Goal: Navigation & Orientation: Find specific page/section

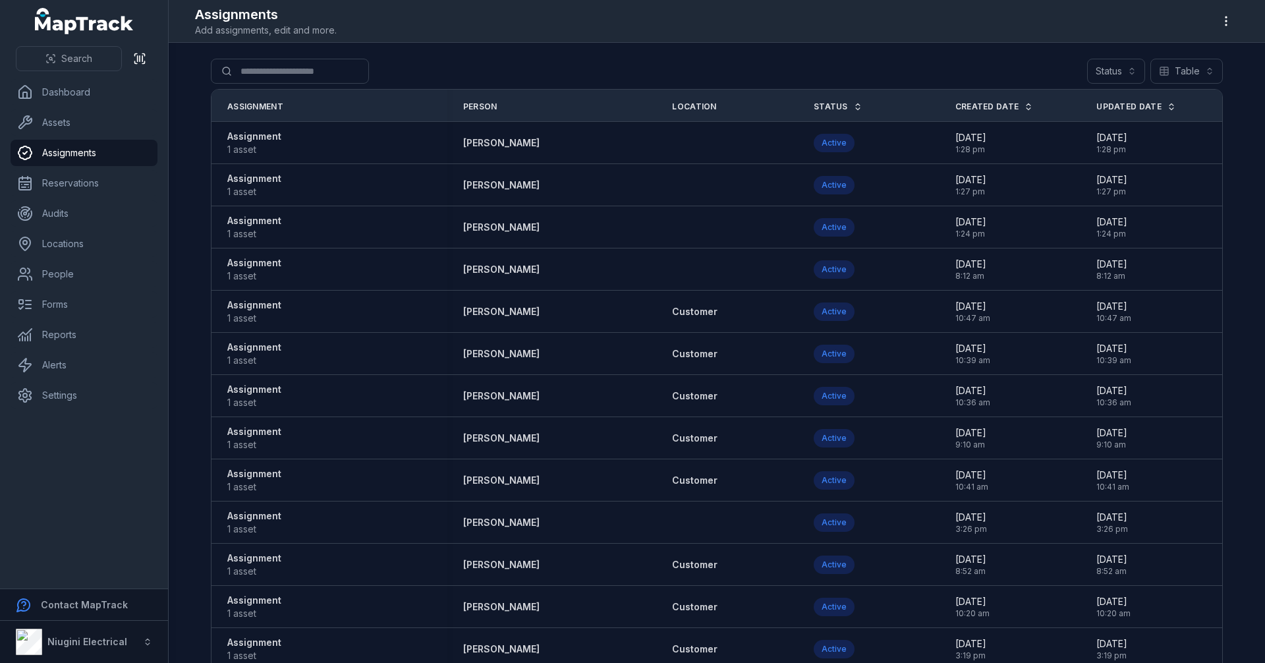
click at [814, 103] on link "Status" at bounding box center [838, 106] width 49 height 11
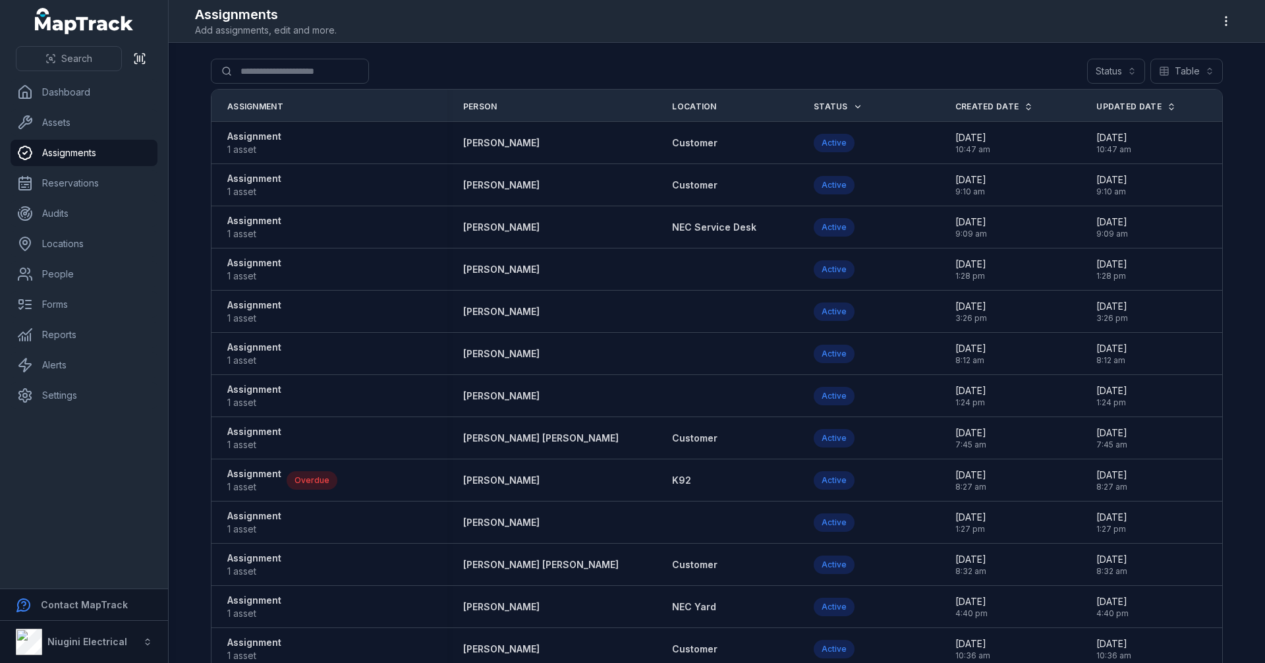
click at [814, 107] on span "Status" at bounding box center [831, 106] width 34 height 11
click at [814, 105] on link "Status" at bounding box center [838, 106] width 49 height 11
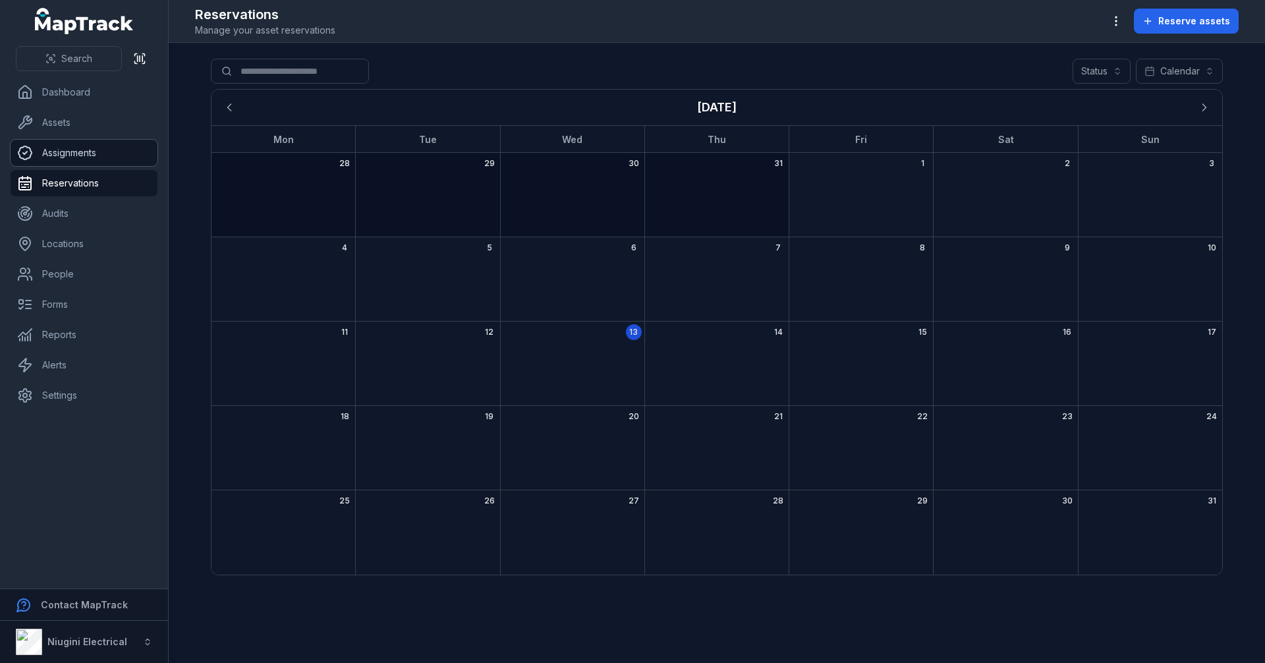
click at [57, 154] on link "Assignments" at bounding box center [84, 153] width 147 height 26
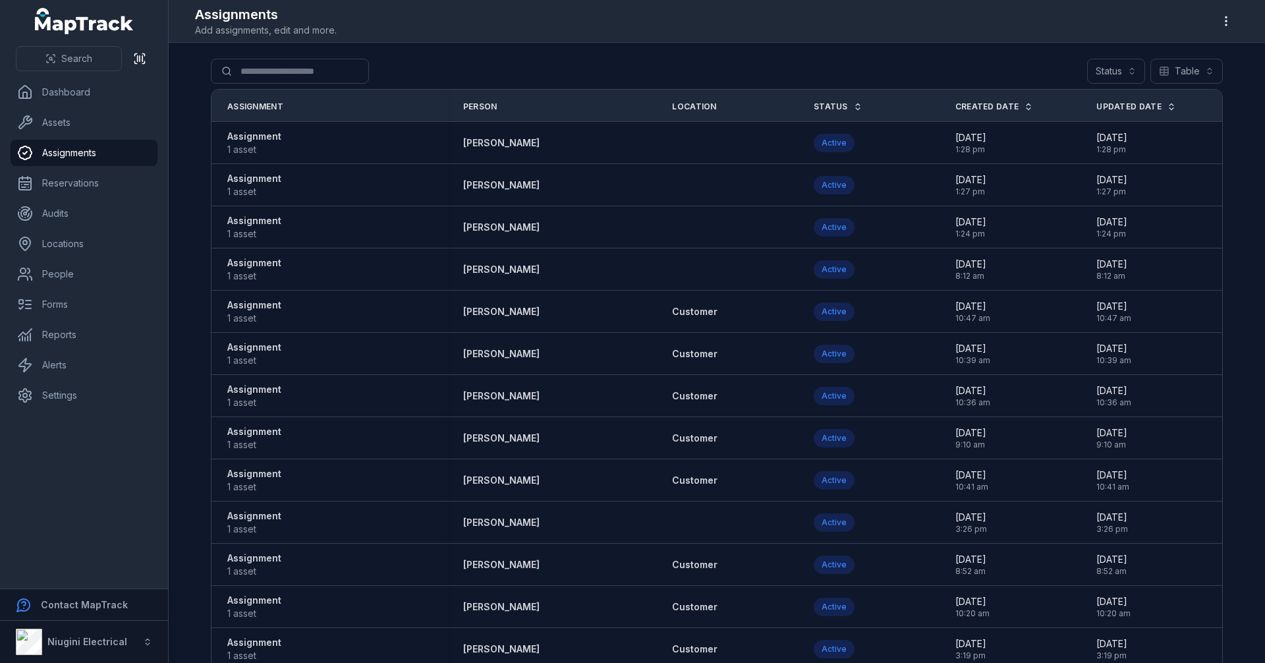
click at [94, 136] on ul "Dashboard Assets Assignments Reservations Audits Locations People Forms Reports…" at bounding box center [84, 243] width 147 height 329
click at [94, 132] on link "Assets" at bounding box center [84, 122] width 147 height 26
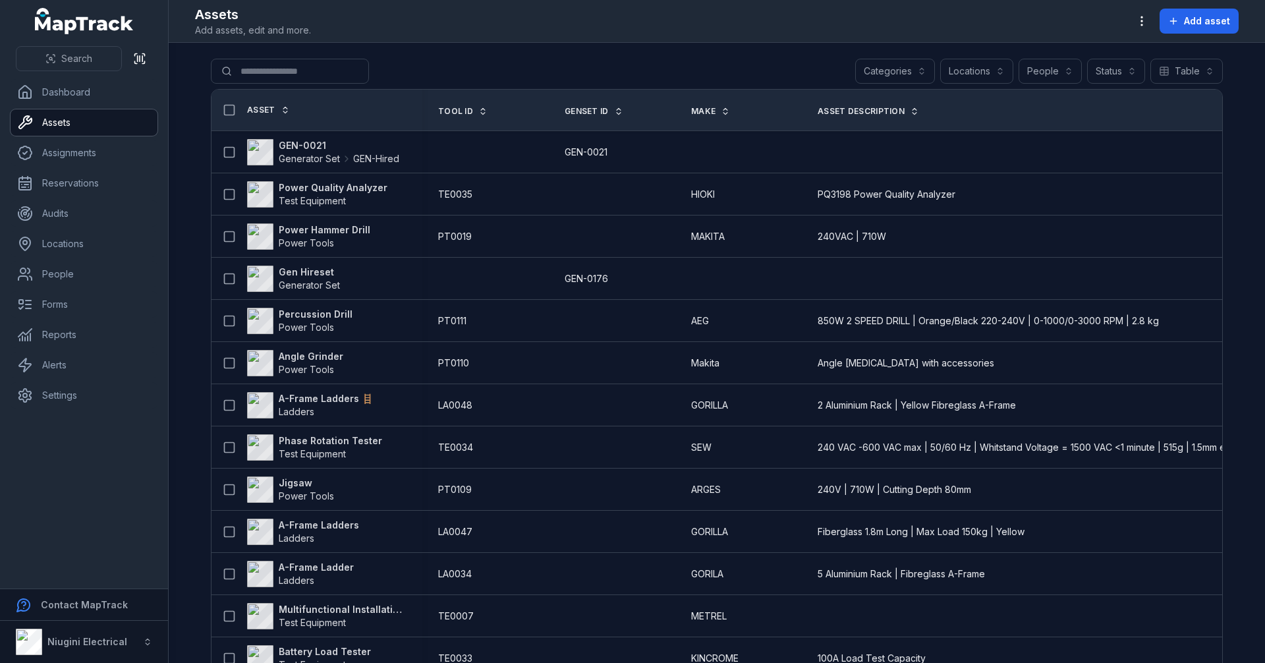
click at [896, 65] on button "Categories" at bounding box center [895, 71] width 80 height 25
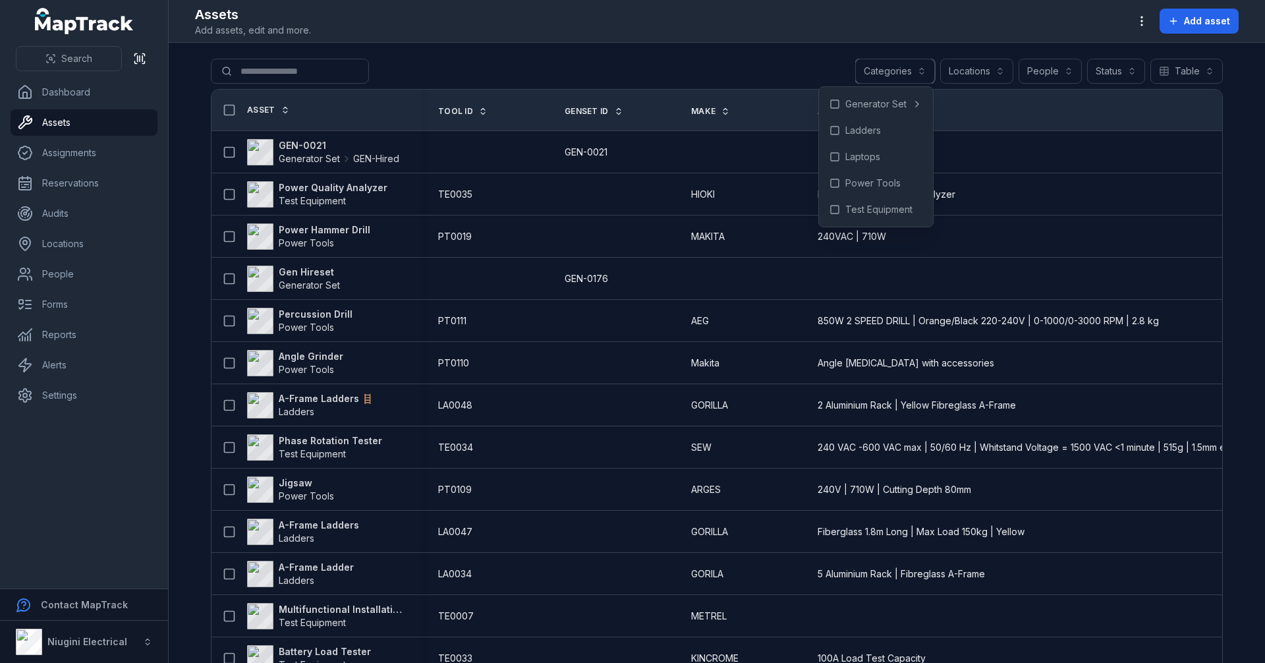
click at [982, 72] on button "Locations" at bounding box center [976, 71] width 73 height 25
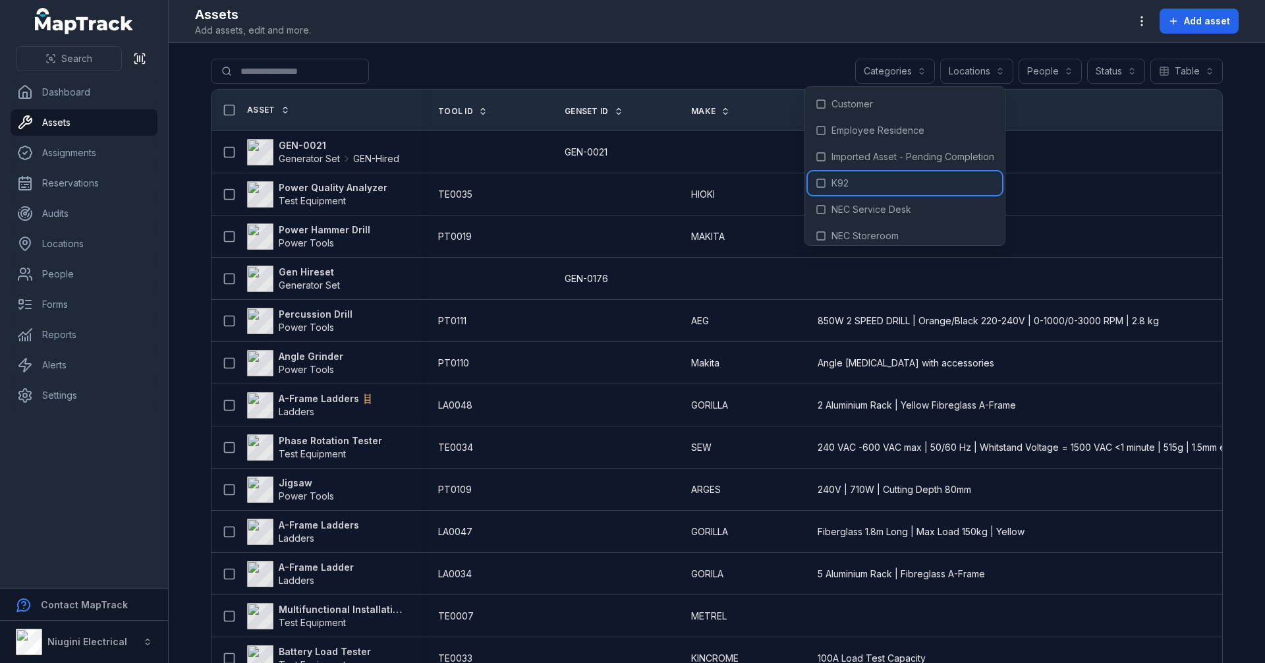
click at [839, 182] on span "K92" at bounding box center [839, 183] width 17 height 13
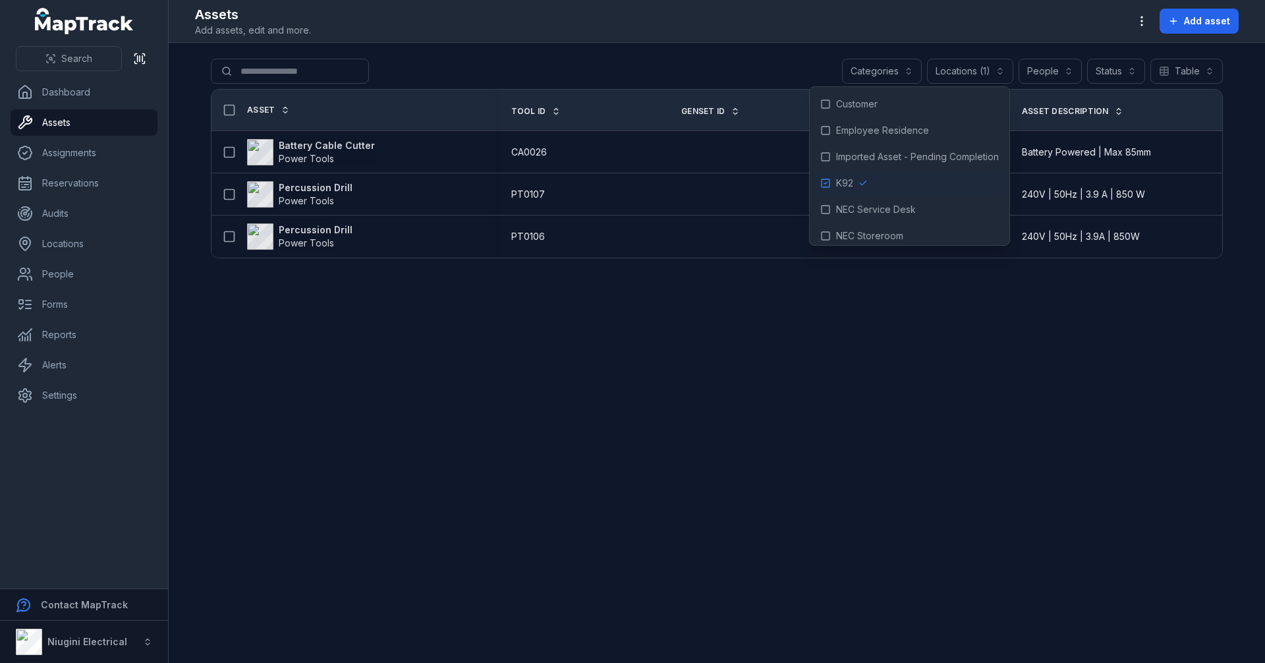
click at [1093, 325] on main "**********" at bounding box center [717, 353] width 1096 height 620
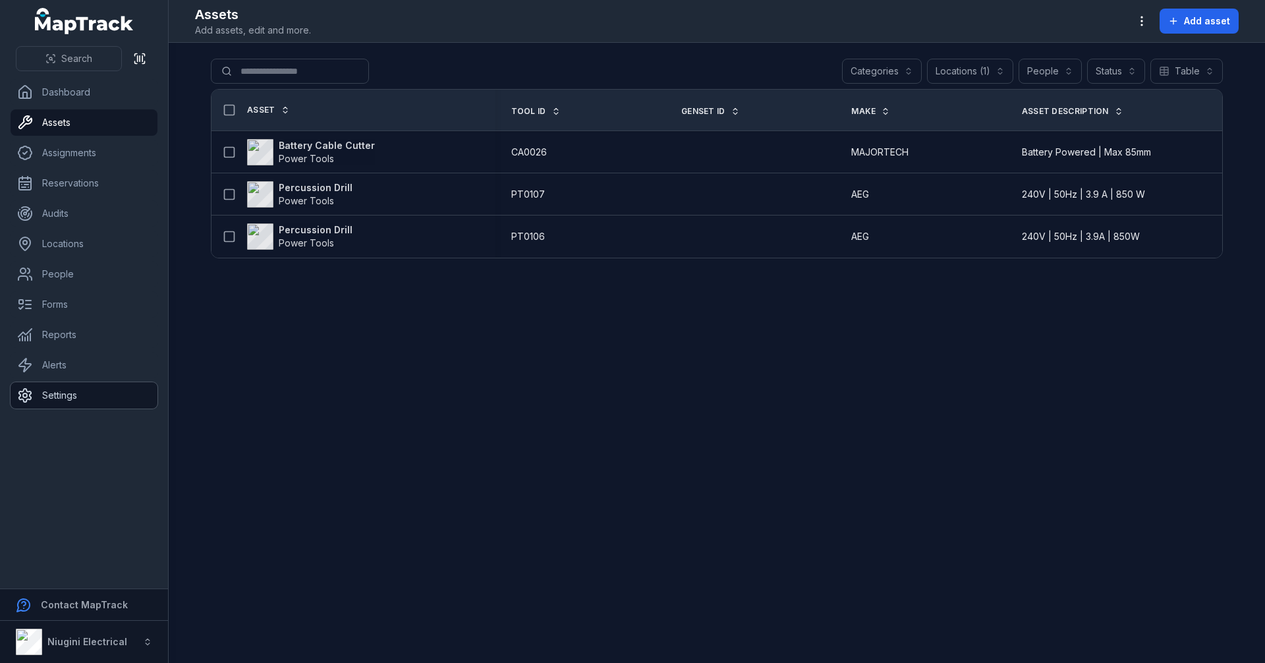
click at [64, 385] on link "Settings" at bounding box center [84, 395] width 147 height 26
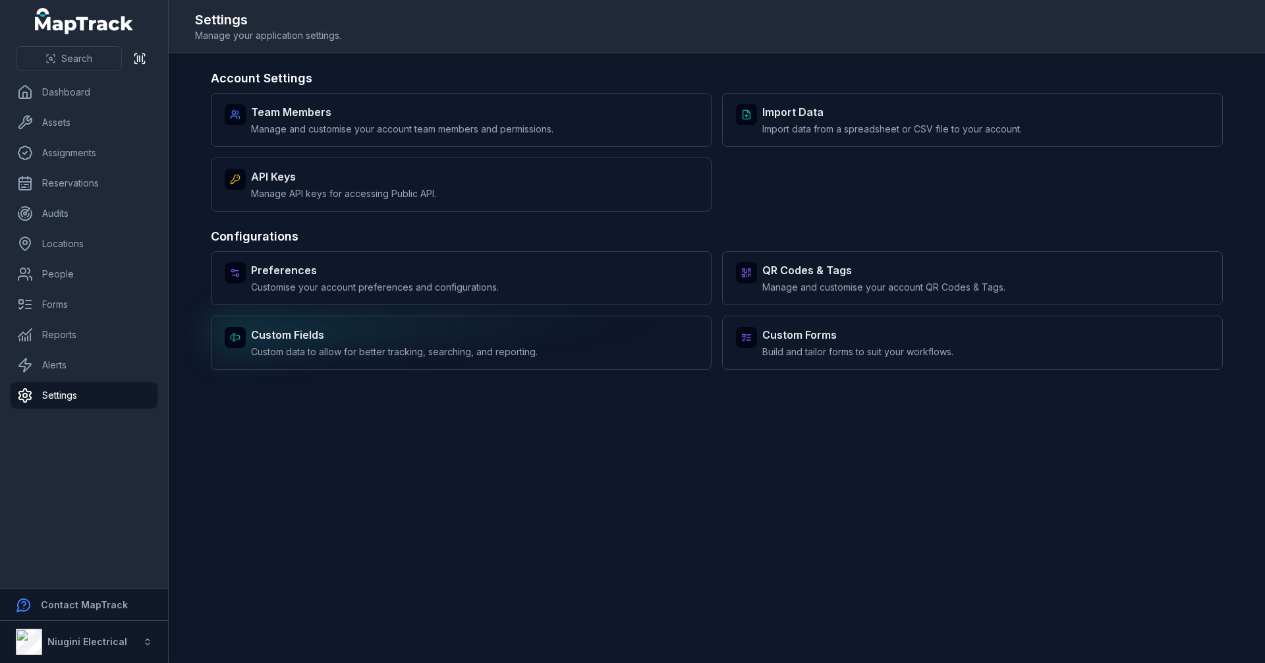
click at [572, 345] on div "Custom Fields Custom data to allow for better tracking, searching, and reportin…" at bounding box center [461, 343] width 501 height 54
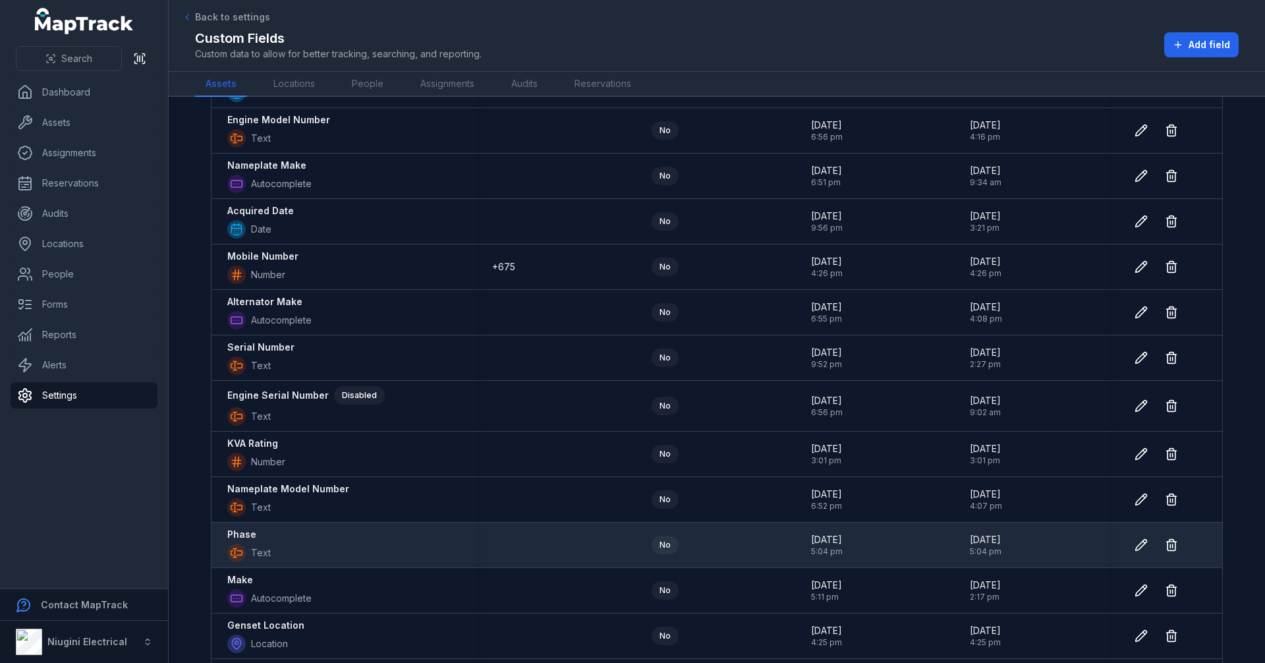
scroll to position [838, 0]
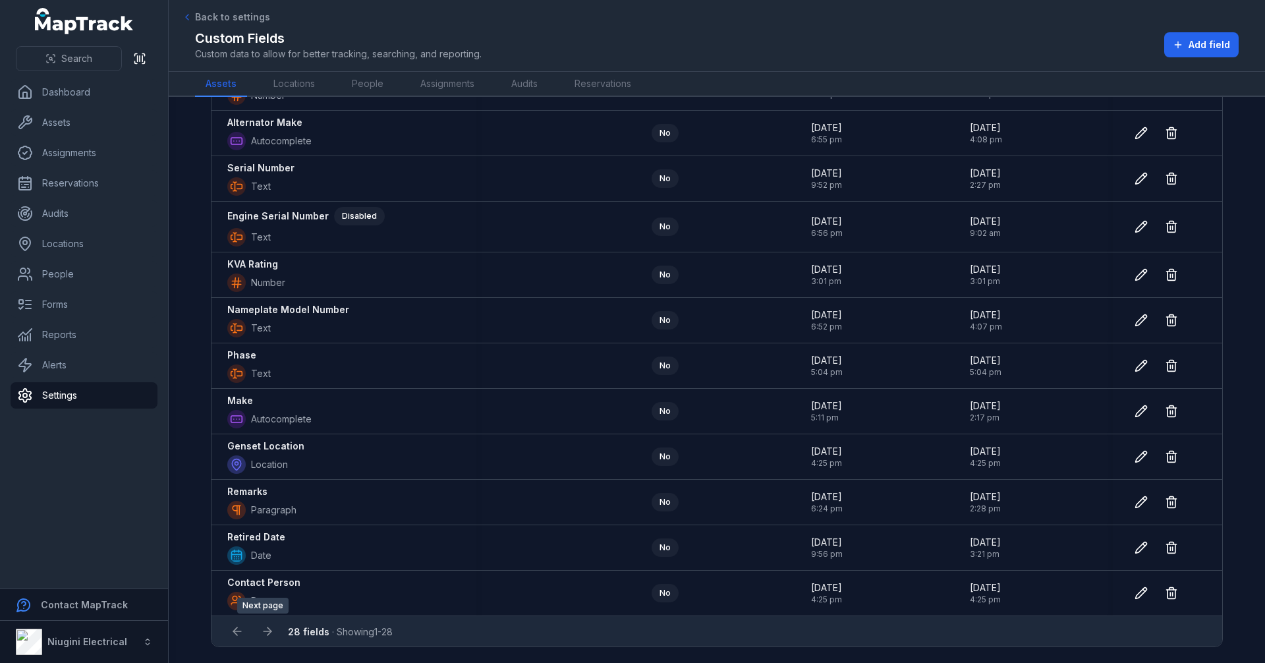
click at [261, 630] on div at bounding box center [267, 631] width 25 height 25
click at [271, 633] on div at bounding box center [267, 631] width 25 height 25
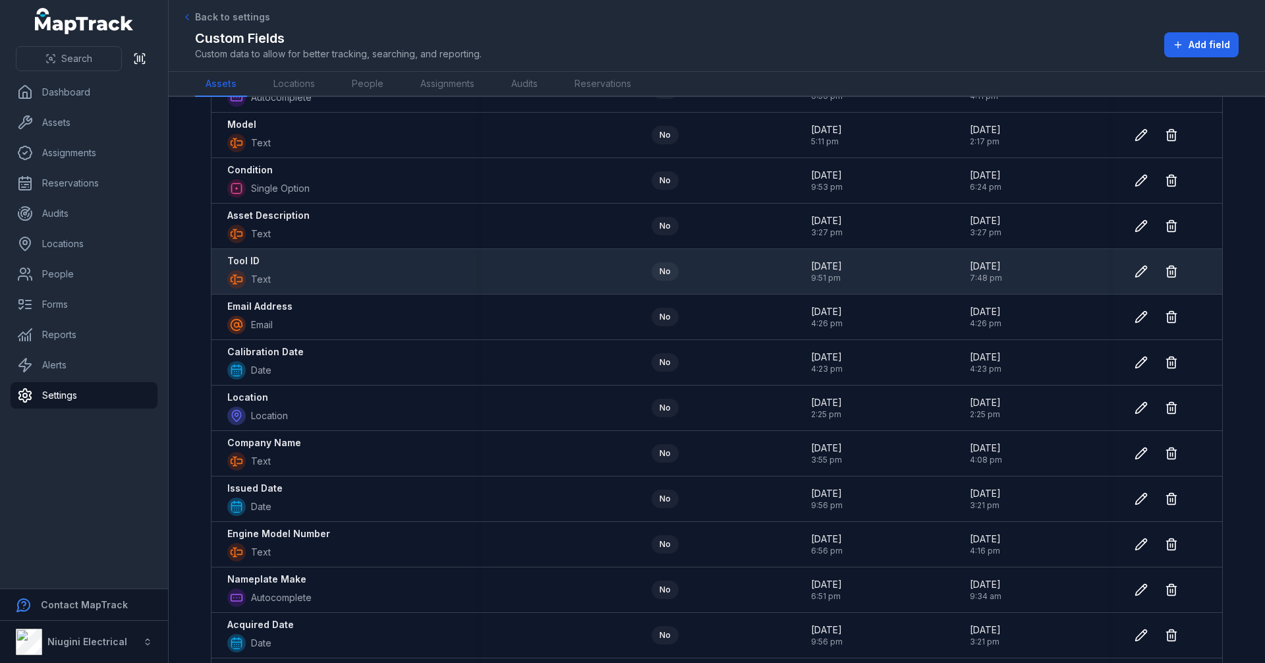
scroll to position [0, 0]
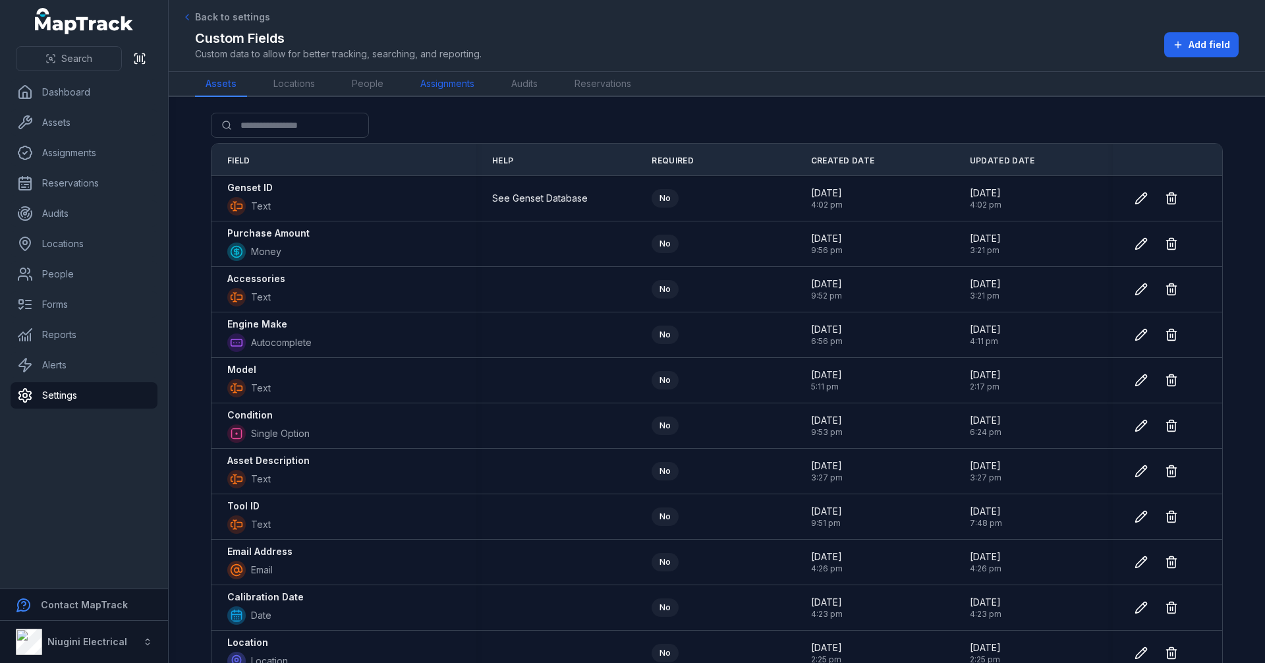
click at [431, 93] on link "Assignments" at bounding box center [447, 84] width 75 height 25
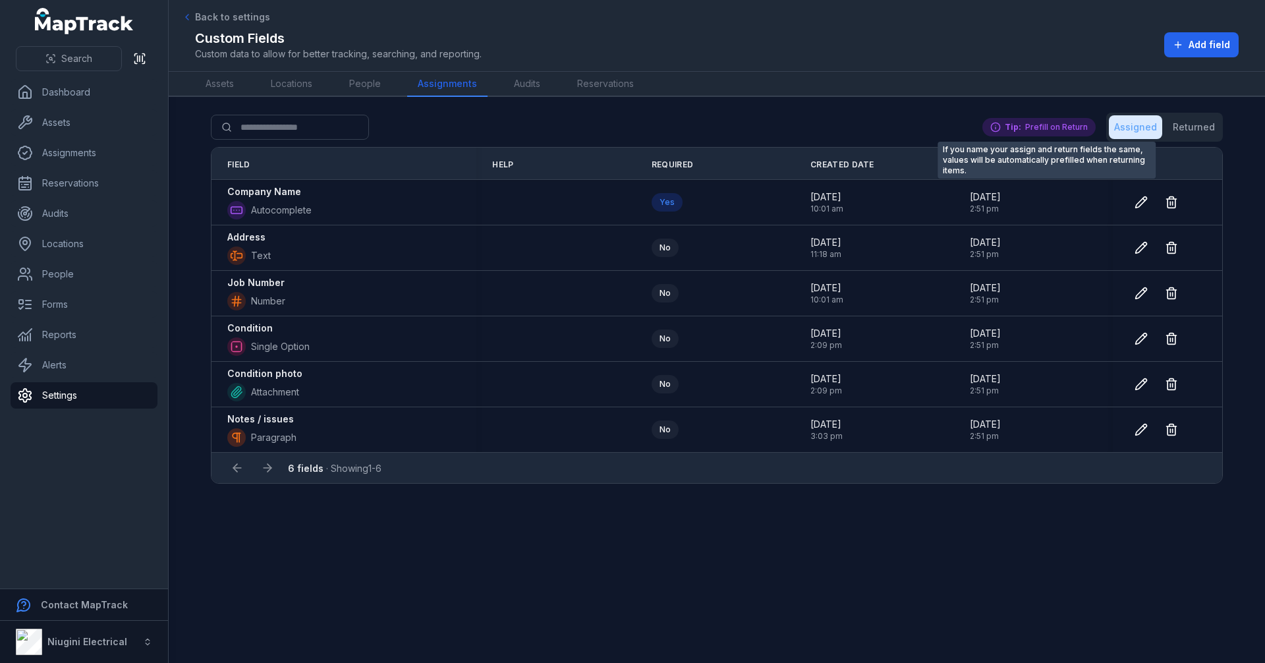
click at [1055, 125] on div "Tip: Prefill on Return" at bounding box center [1038, 127] width 113 height 18
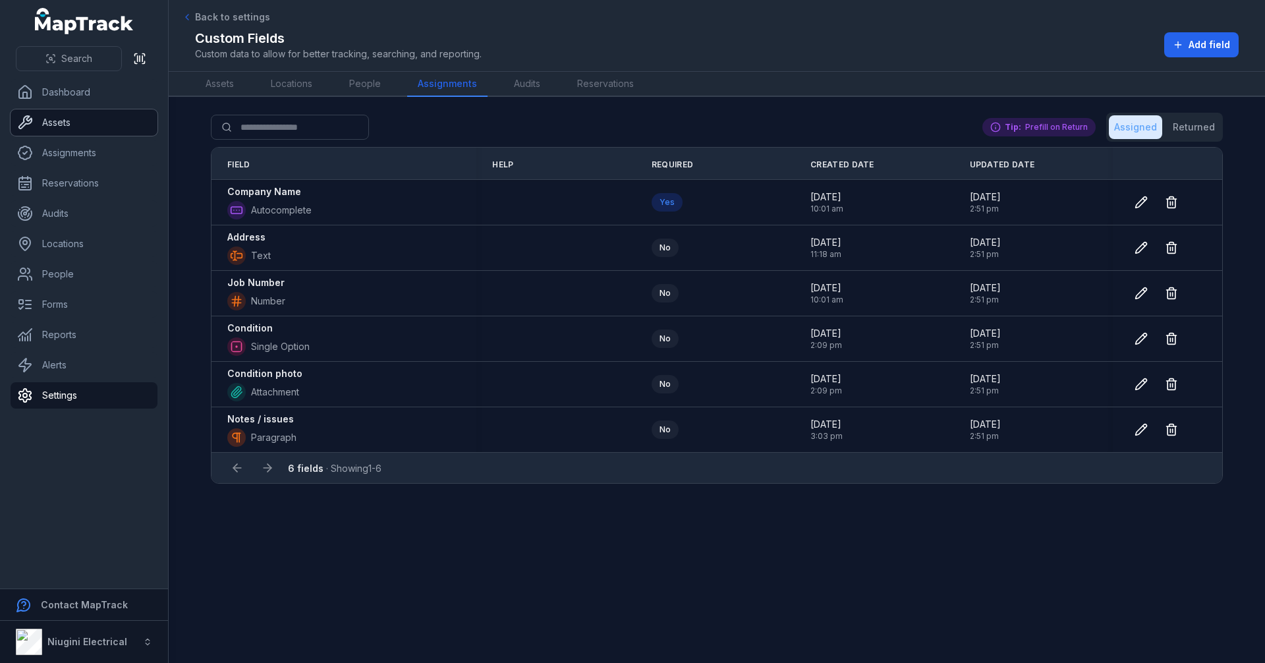
click at [84, 126] on link "Assets" at bounding box center [84, 122] width 147 height 26
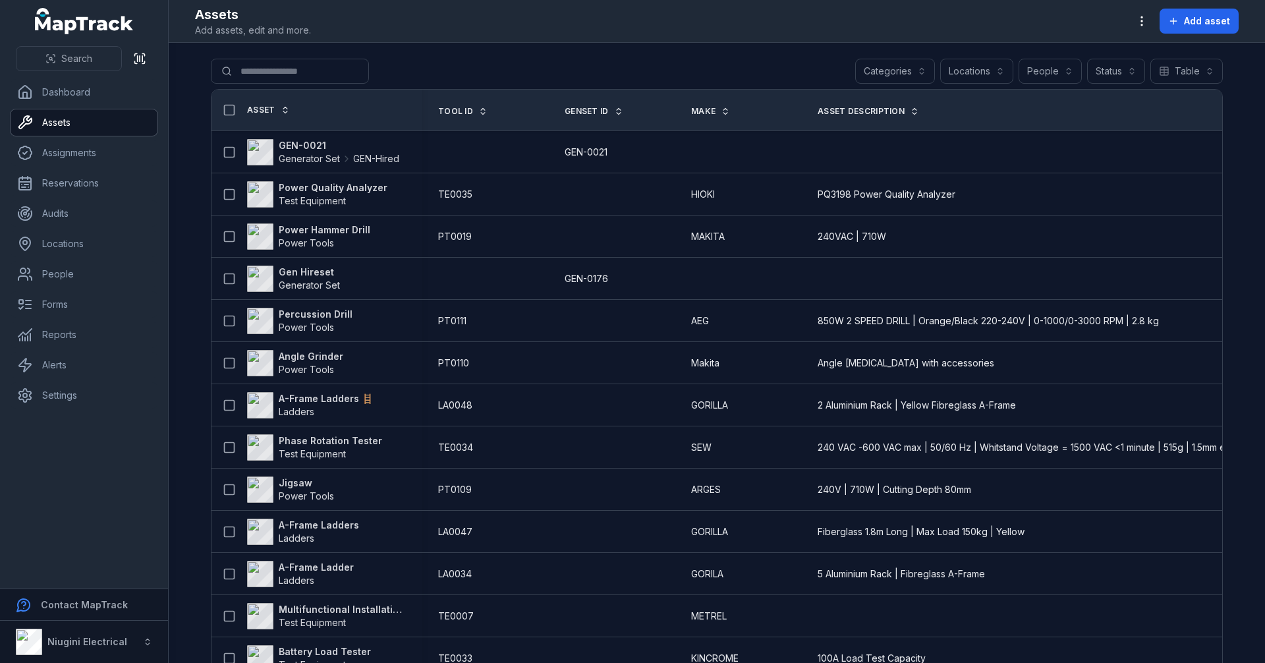
click at [910, 74] on button "Categories" at bounding box center [895, 71] width 80 height 25
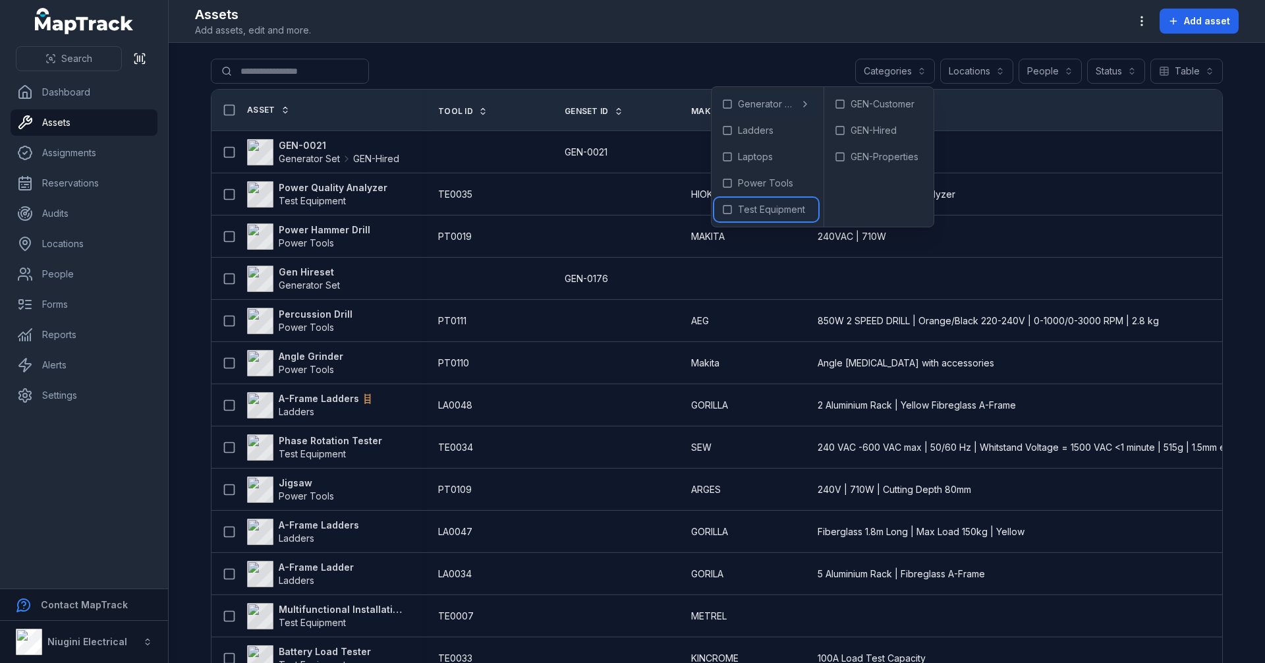
click at [770, 203] on div "Test Equipment" at bounding box center [766, 210] width 104 height 24
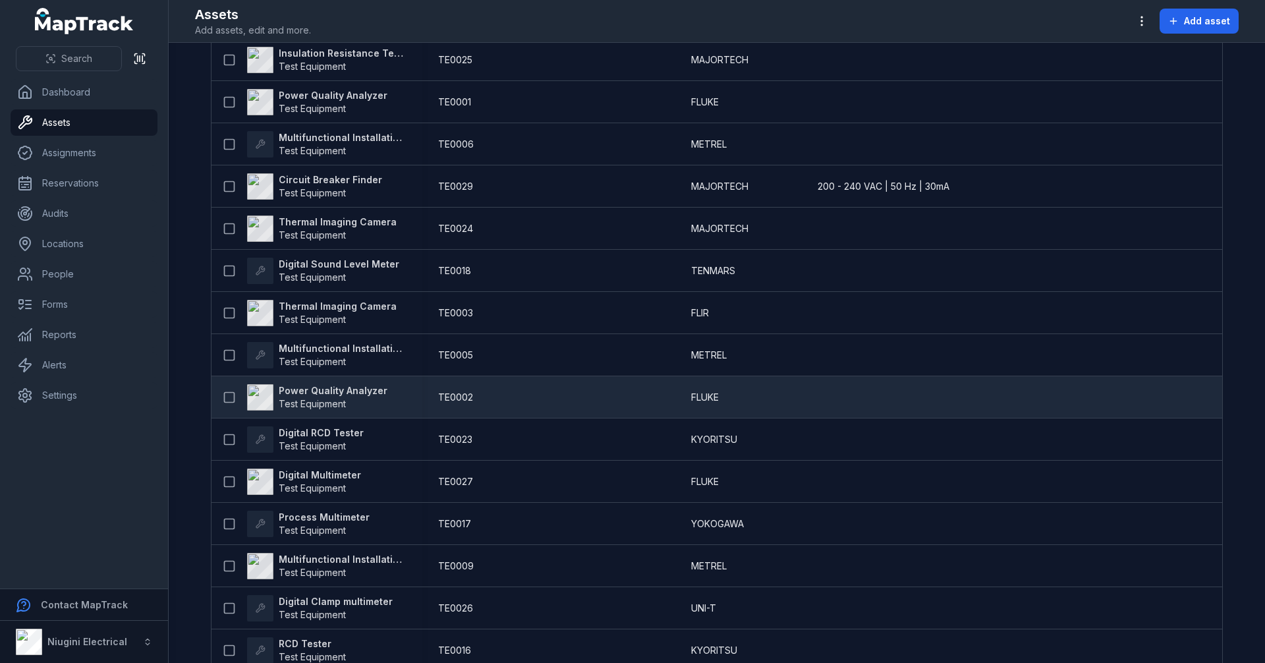
scroll to position [791, 0]
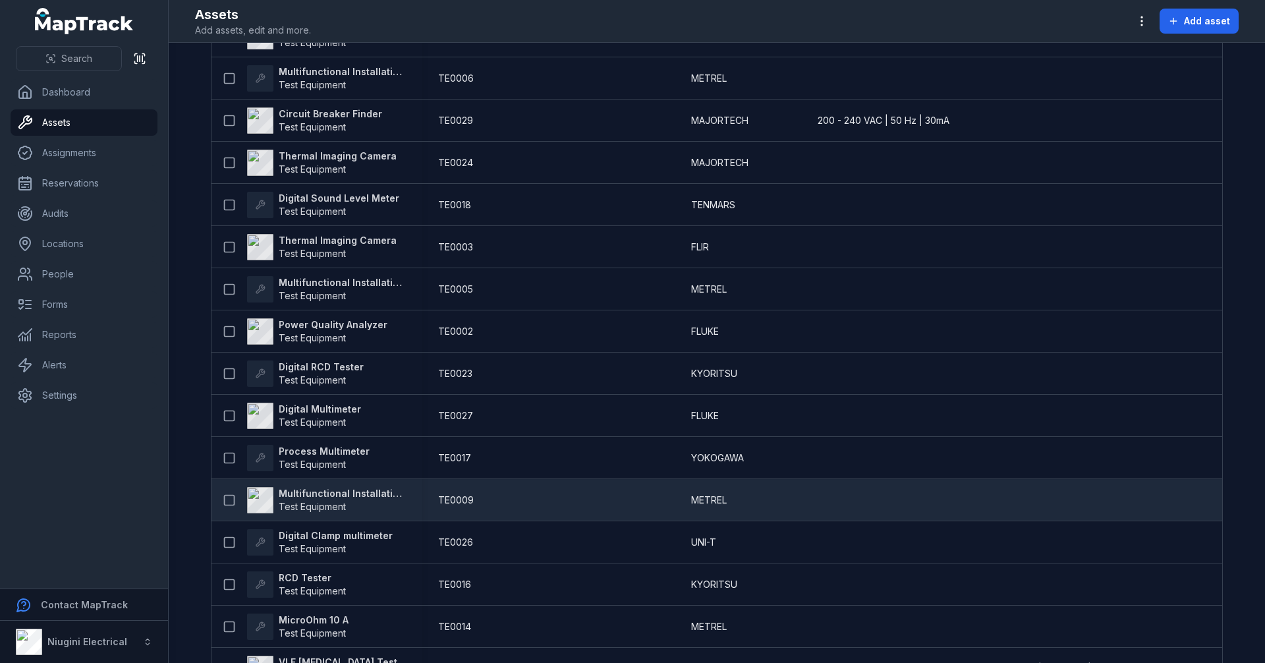
click at [371, 489] on strong "Multifunctional Installation Tester" at bounding box center [343, 493] width 128 height 13
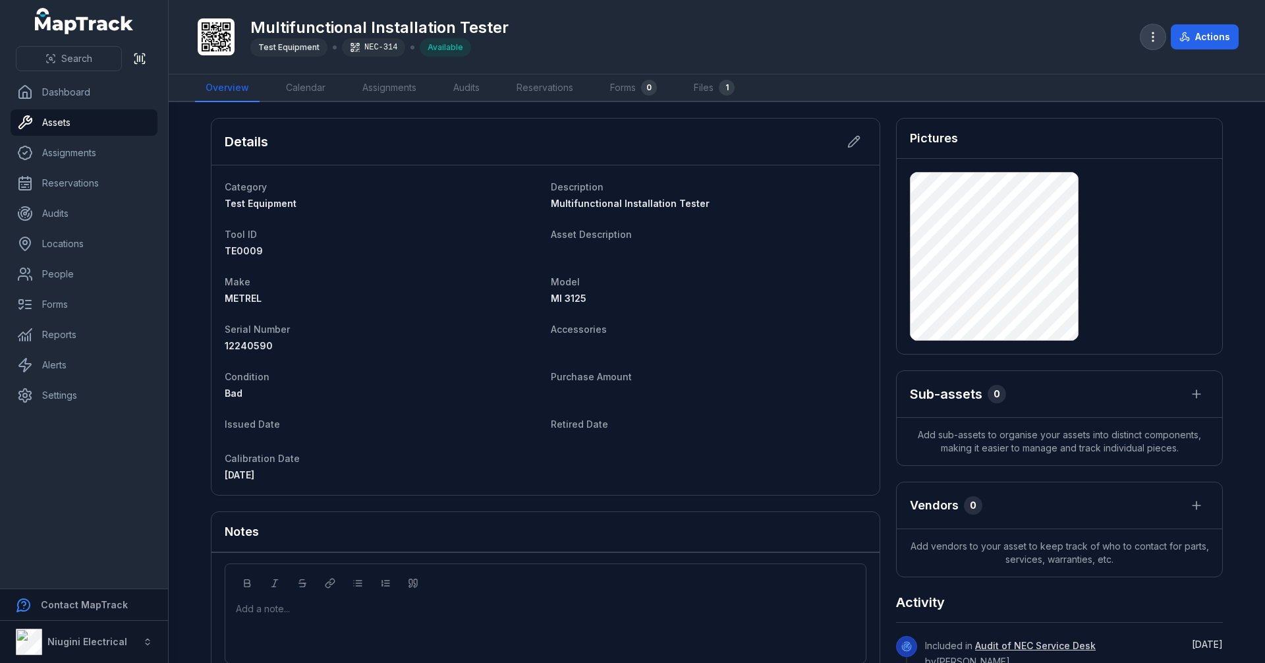
click at [1158, 36] on icon "button" at bounding box center [1152, 36] width 13 height 13
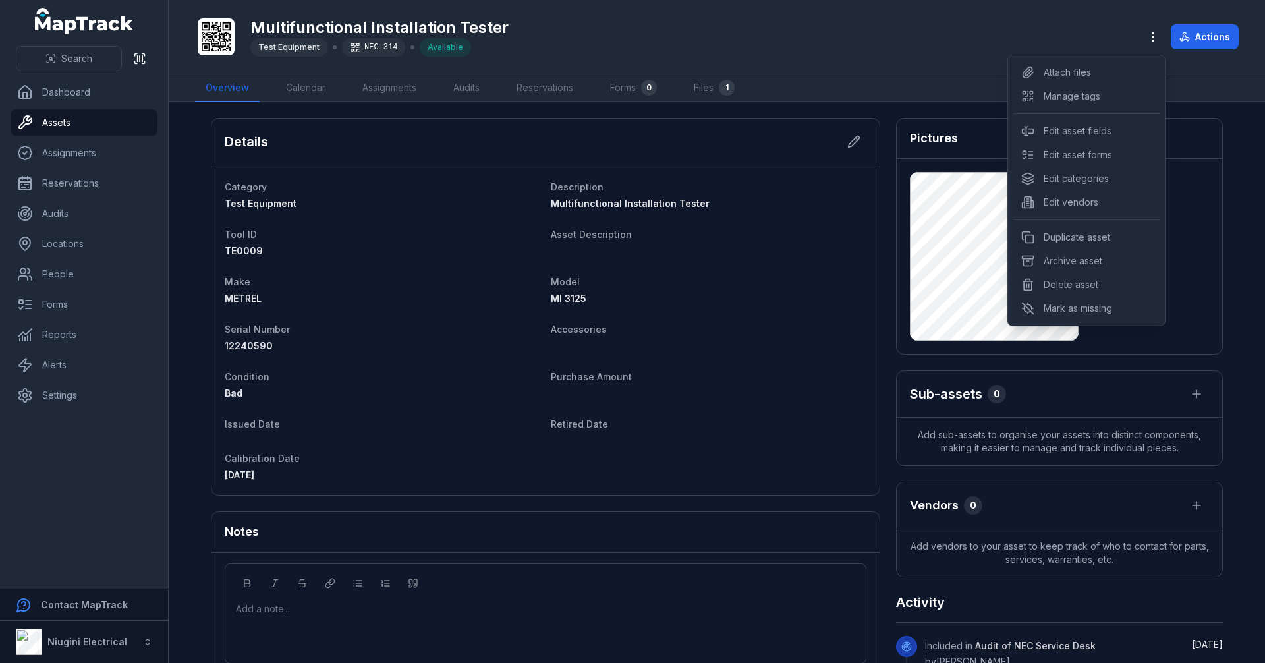
click at [940, 29] on div "Multifunctional Installation Tester Test Equipment NEC-314 Available Actions" at bounding box center [717, 36] width 1044 height 63
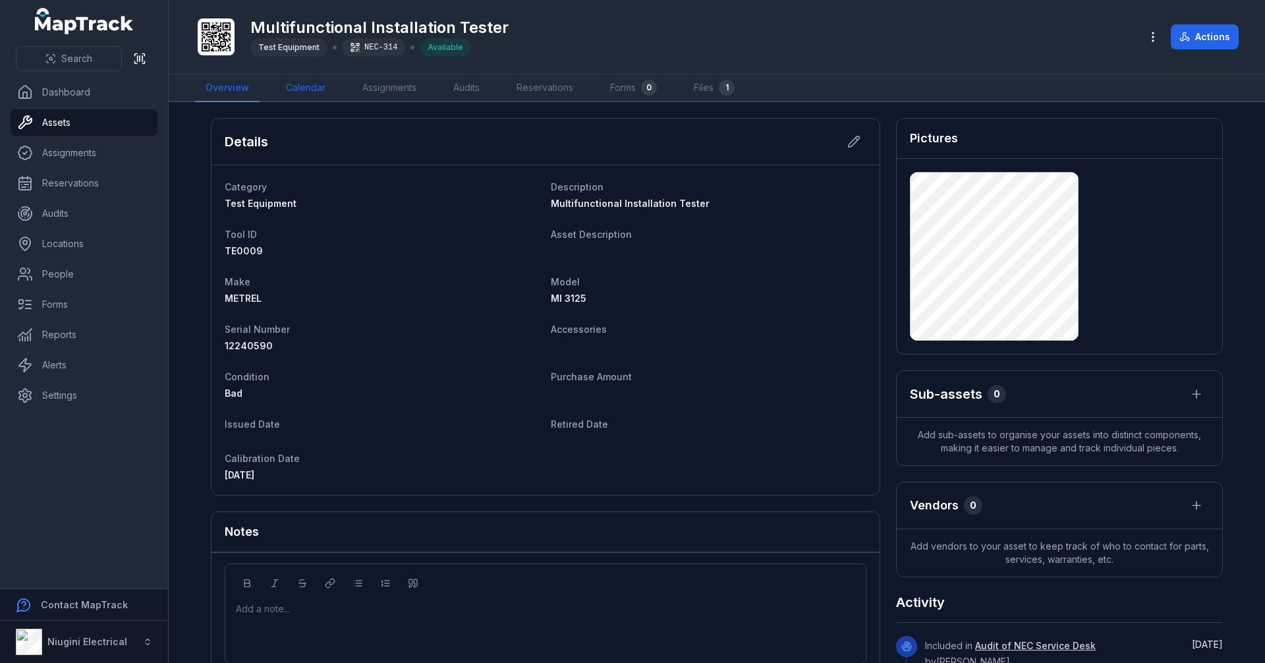
click at [312, 88] on link "Calendar" at bounding box center [305, 88] width 61 height 28
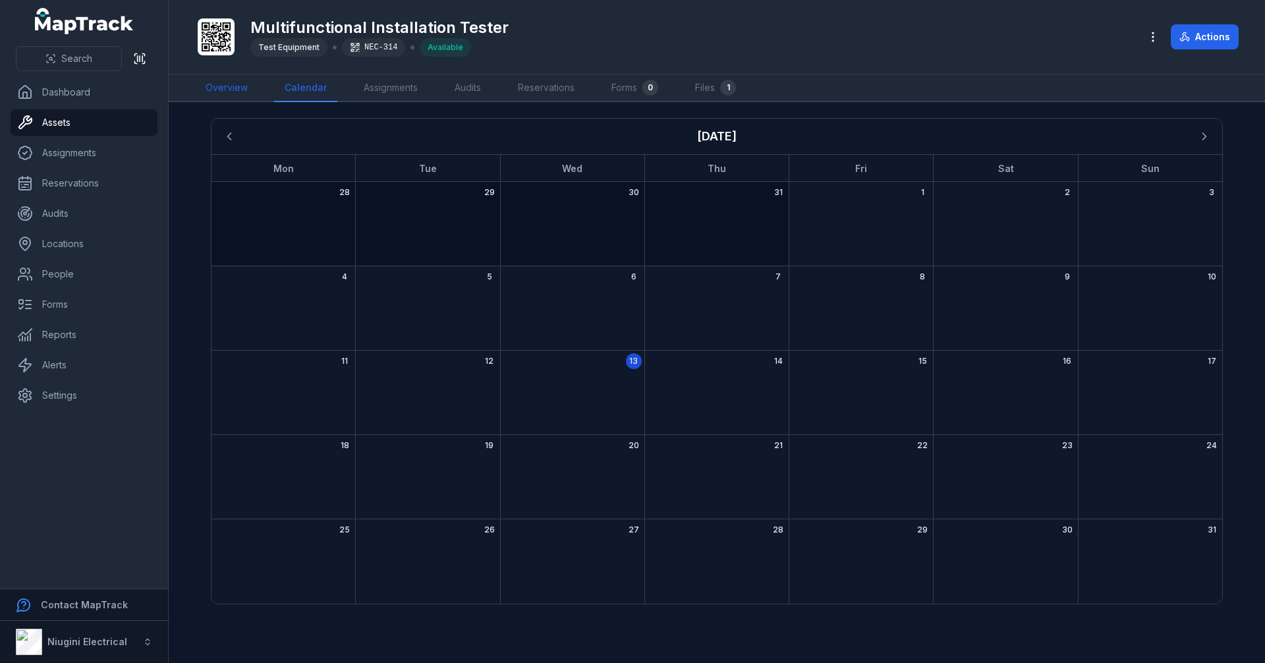
click at [225, 88] on link "Overview" at bounding box center [226, 88] width 63 height 28
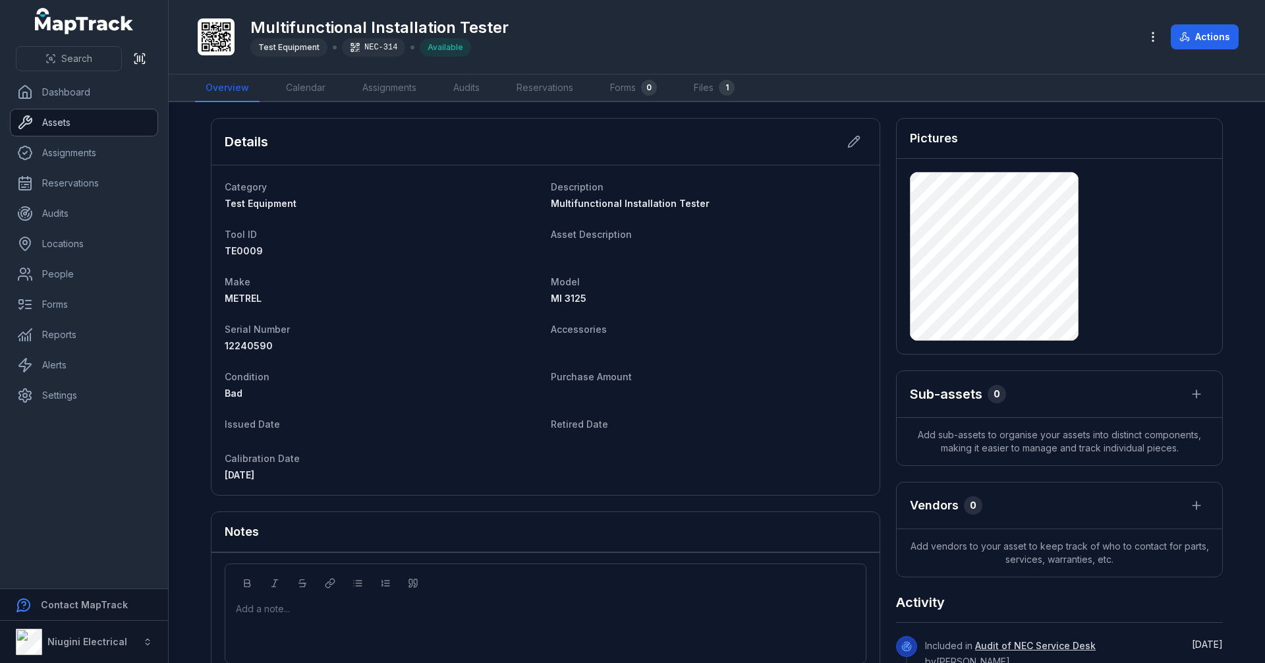
click at [48, 116] on link "Assets" at bounding box center [84, 122] width 147 height 26
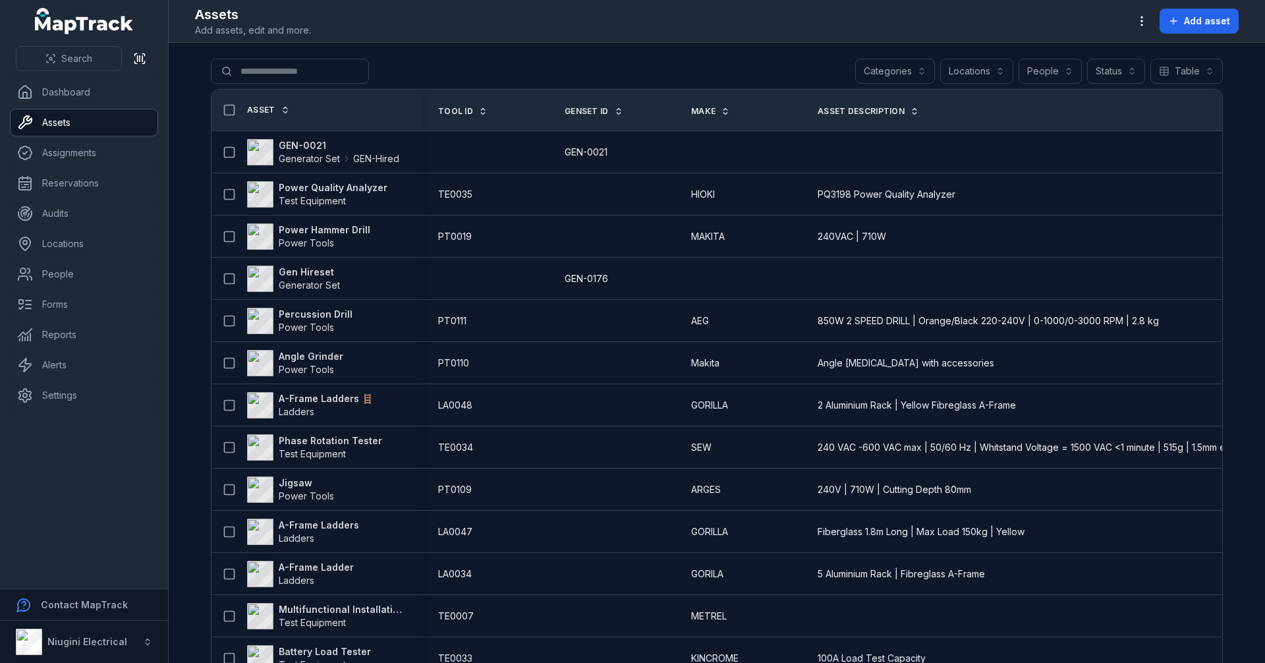
click at [909, 72] on button "Categories" at bounding box center [895, 71] width 80 height 25
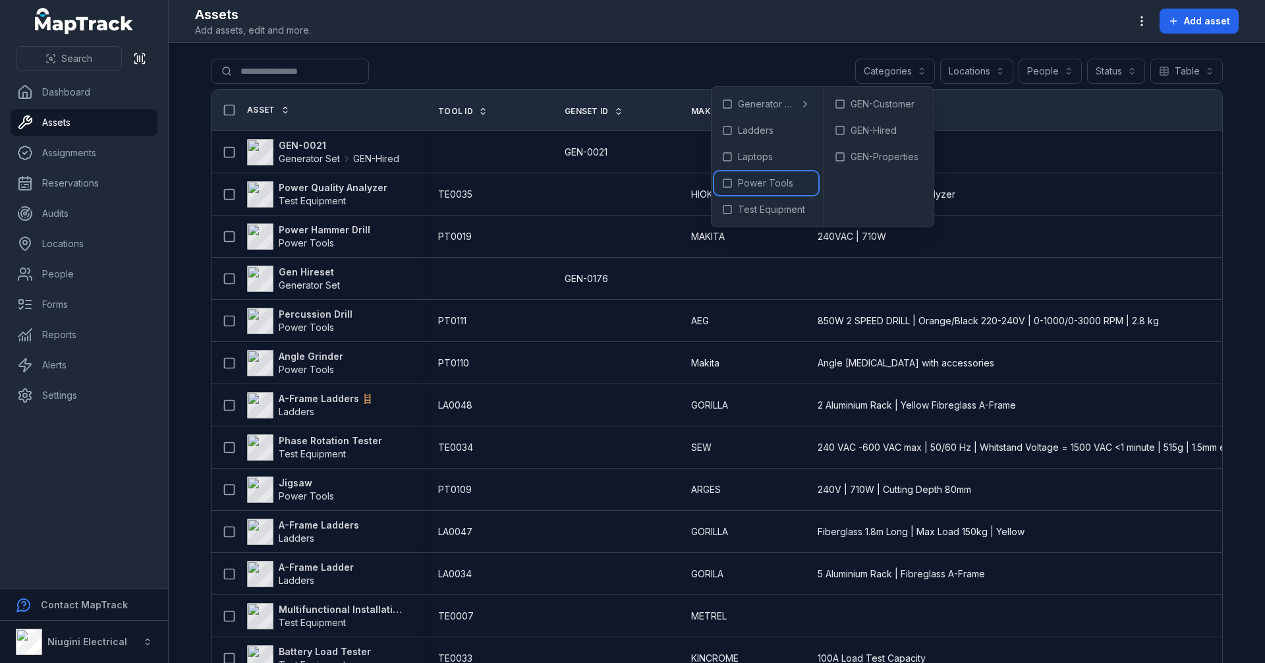
click at [766, 183] on span "Power Tools" at bounding box center [765, 183] width 55 height 13
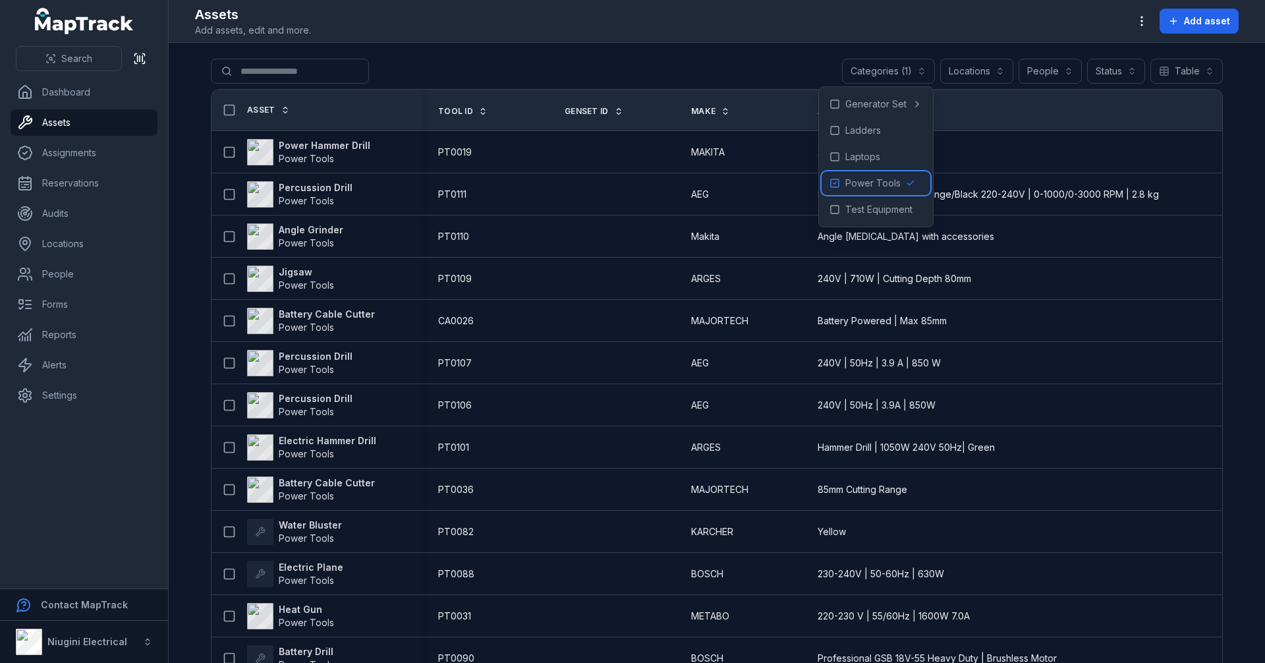
click at [881, 177] on span "Power Tools" at bounding box center [872, 183] width 55 height 13
click at [866, 202] on div "Test Equipment" at bounding box center [876, 210] width 109 height 24
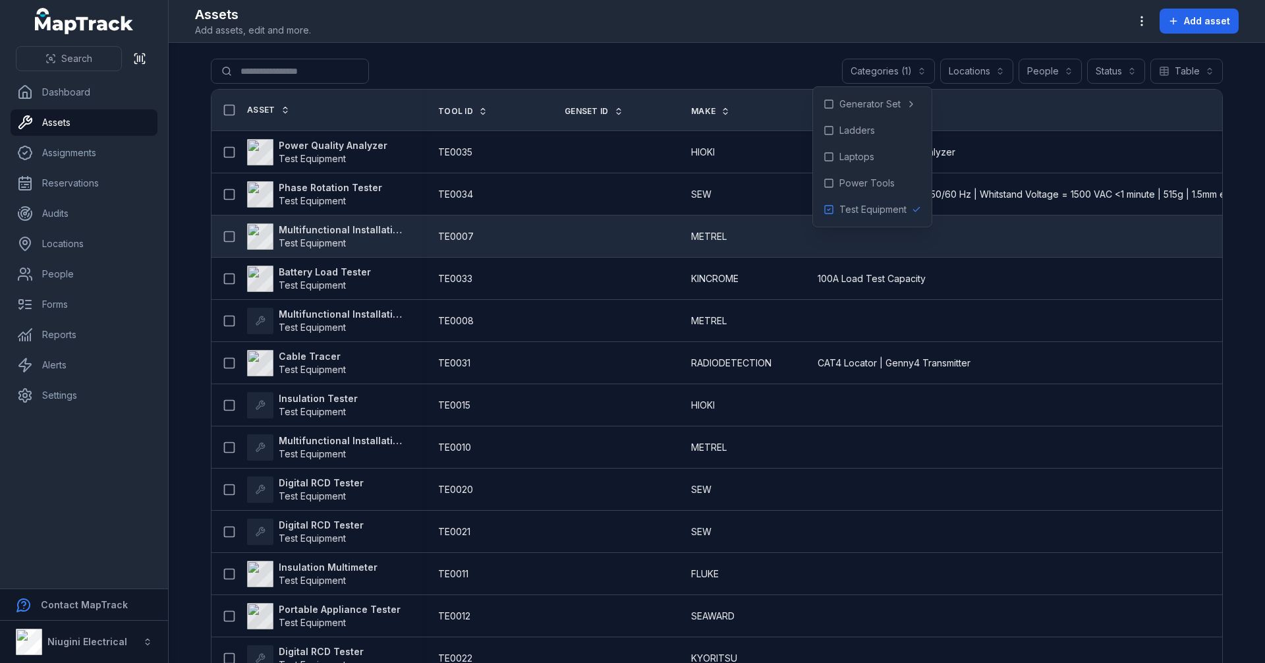
click at [347, 239] on span "Test Equipment" at bounding box center [343, 243] width 128 height 13
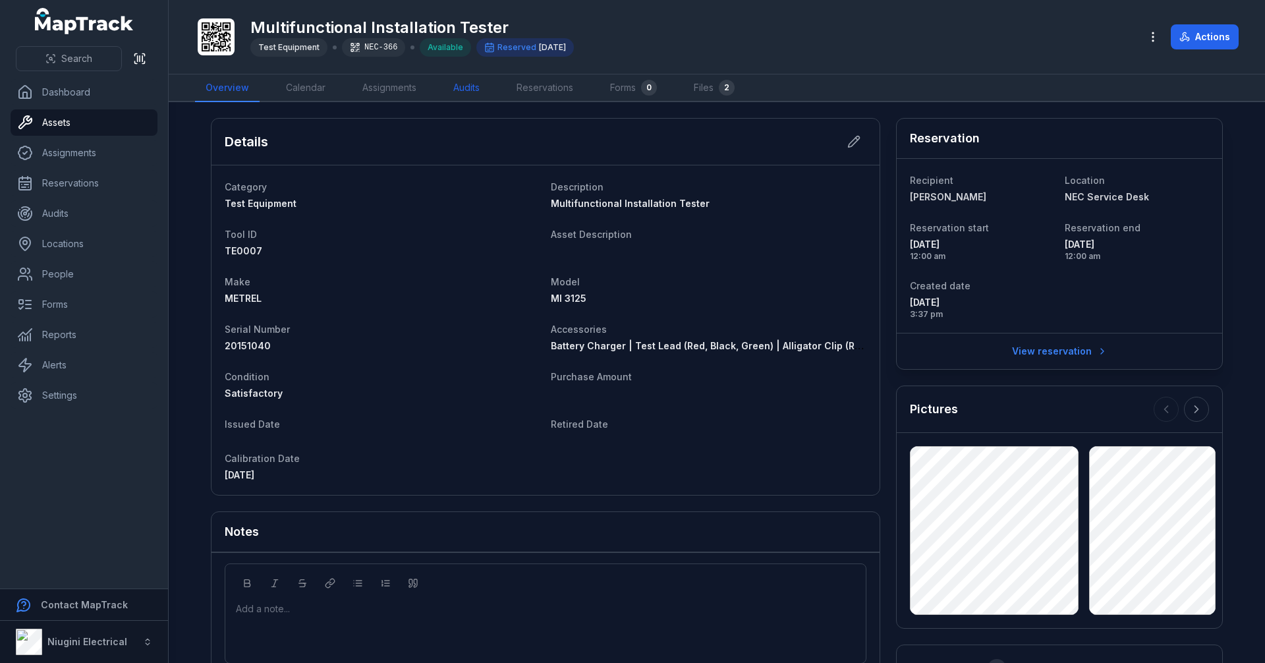
click at [488, 80] on link "Audits" at bounding box center [466, 88] width 47 height 28
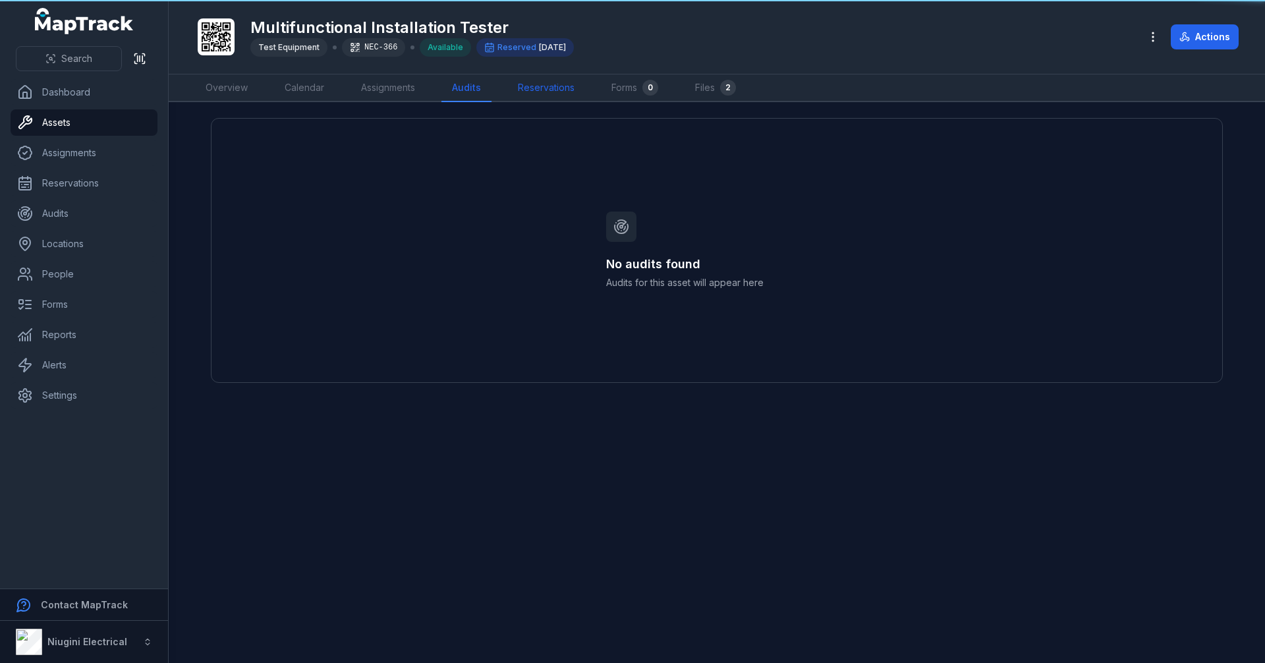
click at [561, 88] on link "Reservations" at bounding box center [546, 88] width 78 height 28
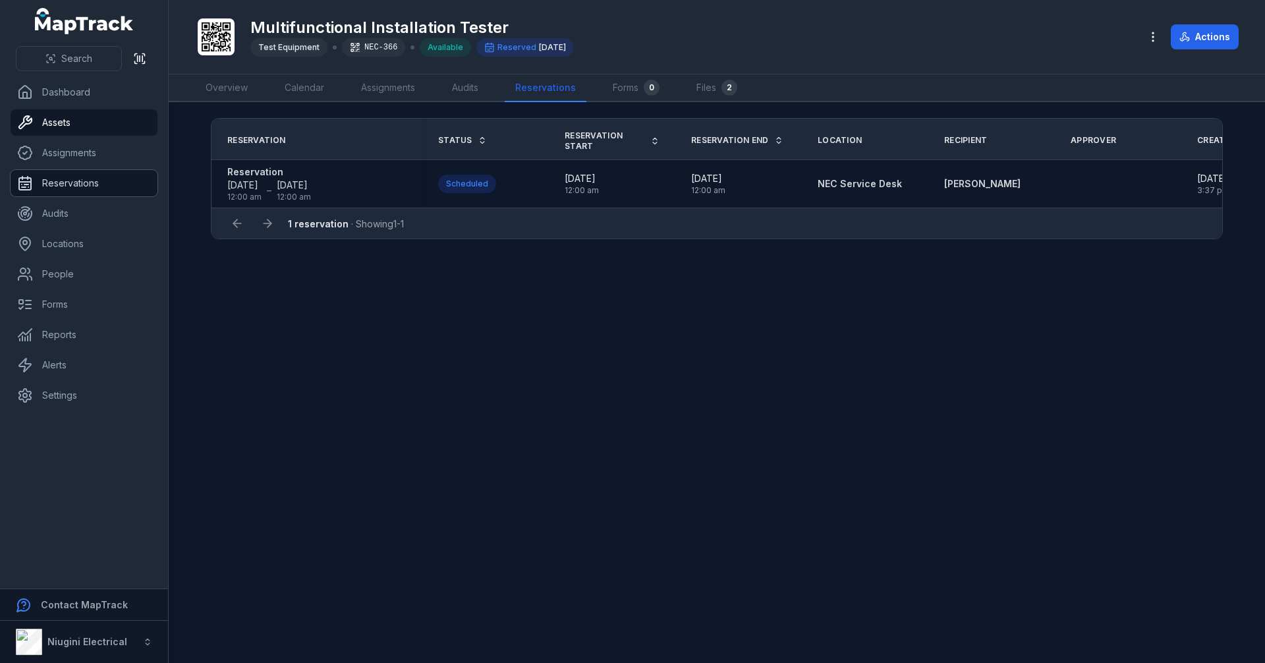
click at [104, 174] on link "Reservations" at bounding box center [84, 183] width 147 height 26
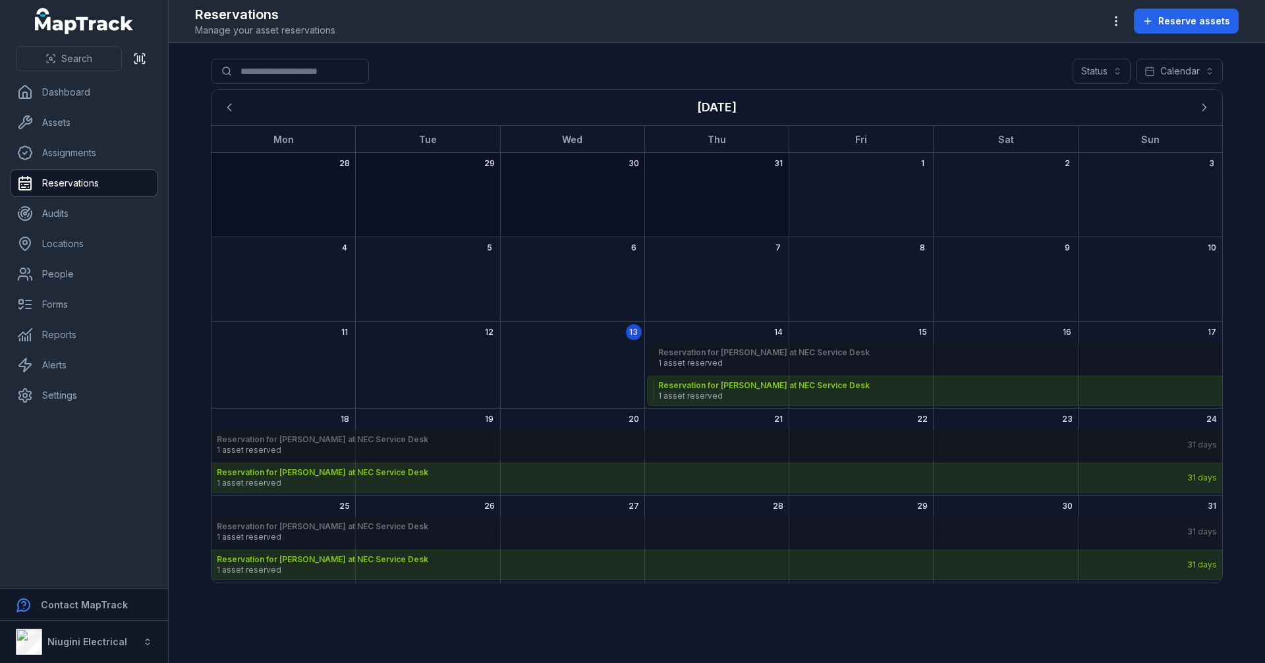
click at [273, 439] on strong "Reservation for [PERSON_NAME] at NEC Service Desk" at bounding box center [701, 439] width 969 height 11
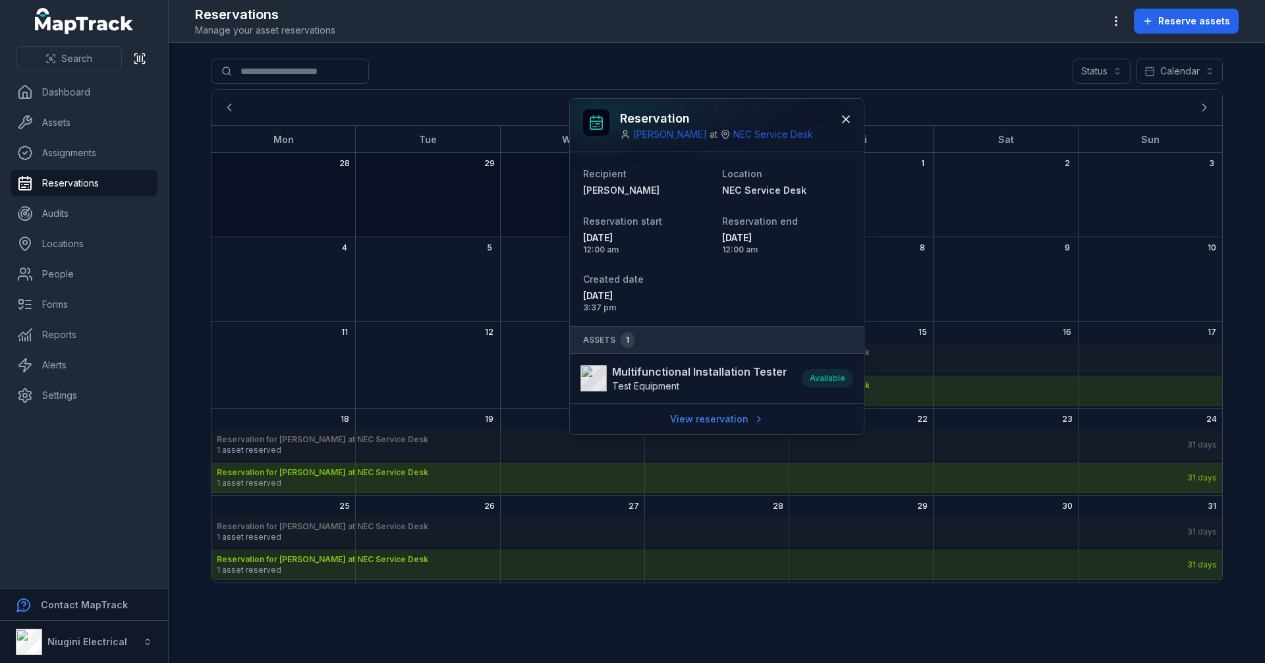
click at [274, 469] on strong "Reservation for [PERSON_NAME] at NEC Service Desk" at bounding box center [701, 472] width 969 height 11
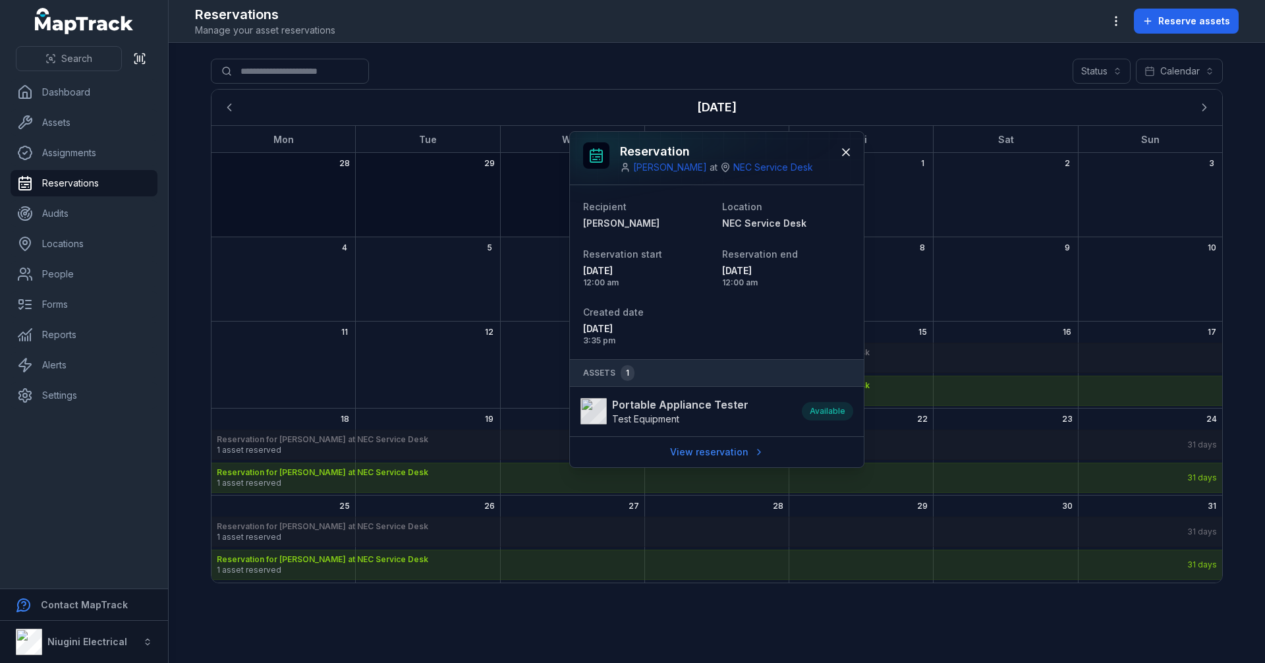
click at [656, 411] on strong "Portable Appliance Tester" at bounding box center [680, 405] width 136 height 16
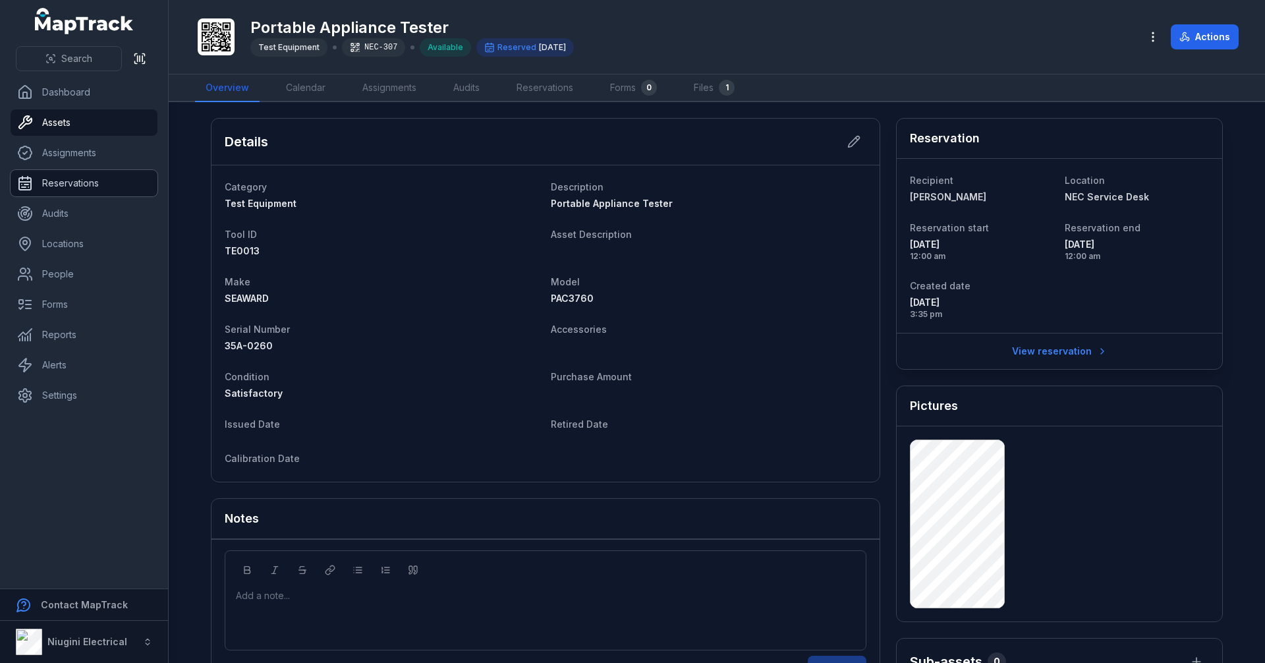
click at [90, 175] on link "Reservations" at bounding box center [84, 183] width 147 height 26
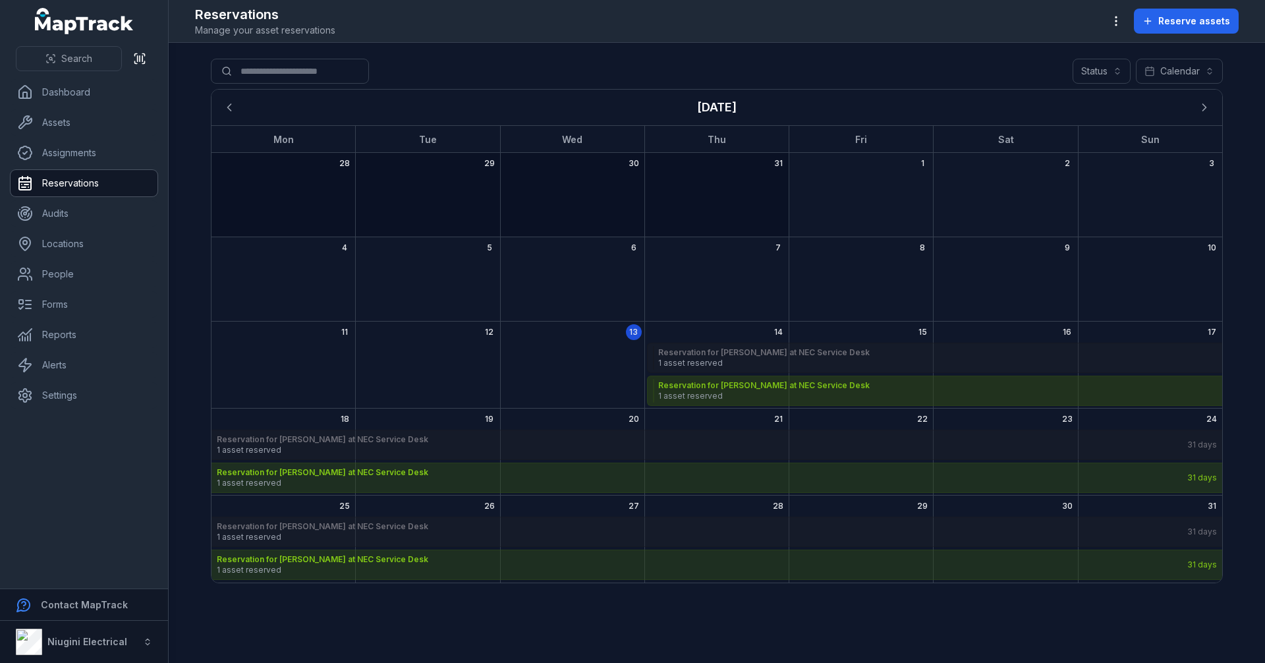
click at [700, 393] on span "1 asset reserved" at bounding box center [1138, 396] width 961 height 11
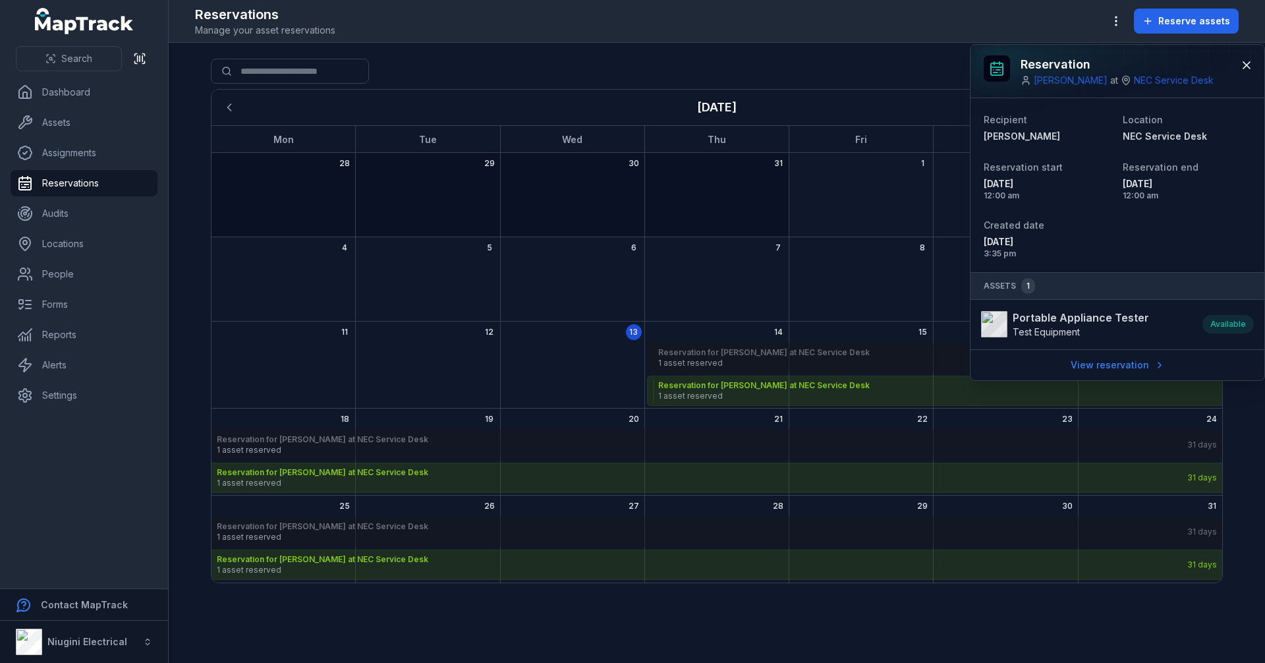
click at [712, 362] on span "1 asset reserved" at bounding box center [1138, 363] width 961 height 11
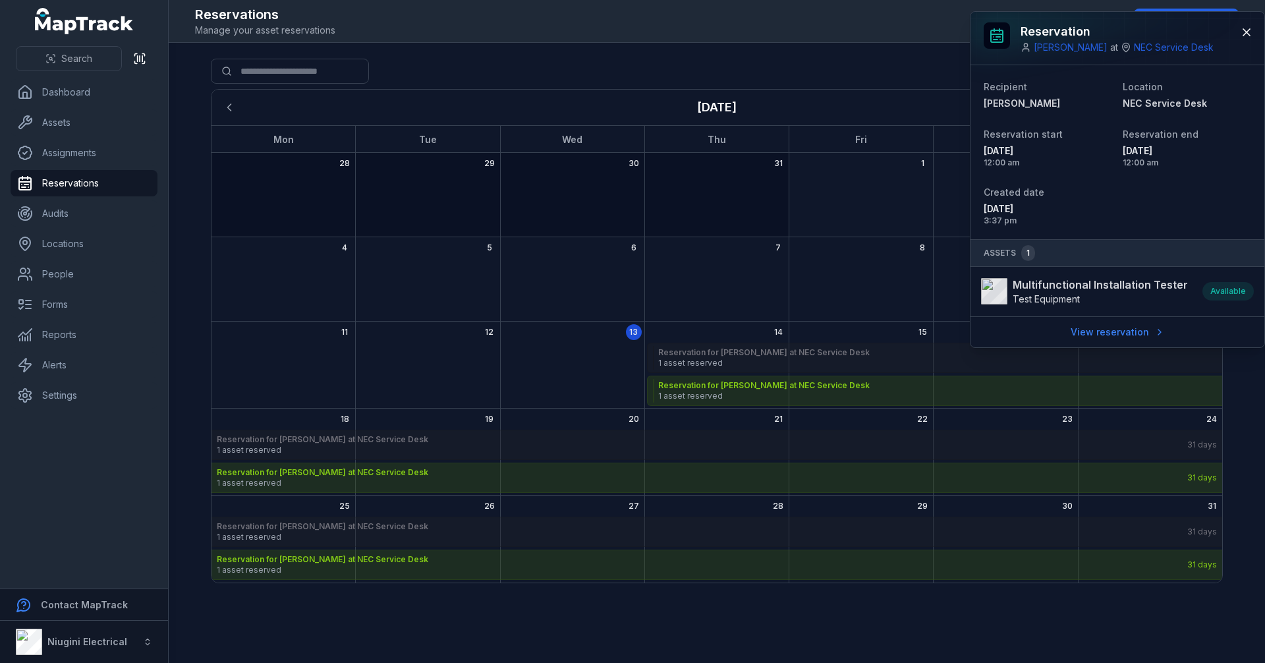
click at [1108, 291] on strong "Multifunctional Installation Tester" at bounding box center [1100, 285] width 175 height 16
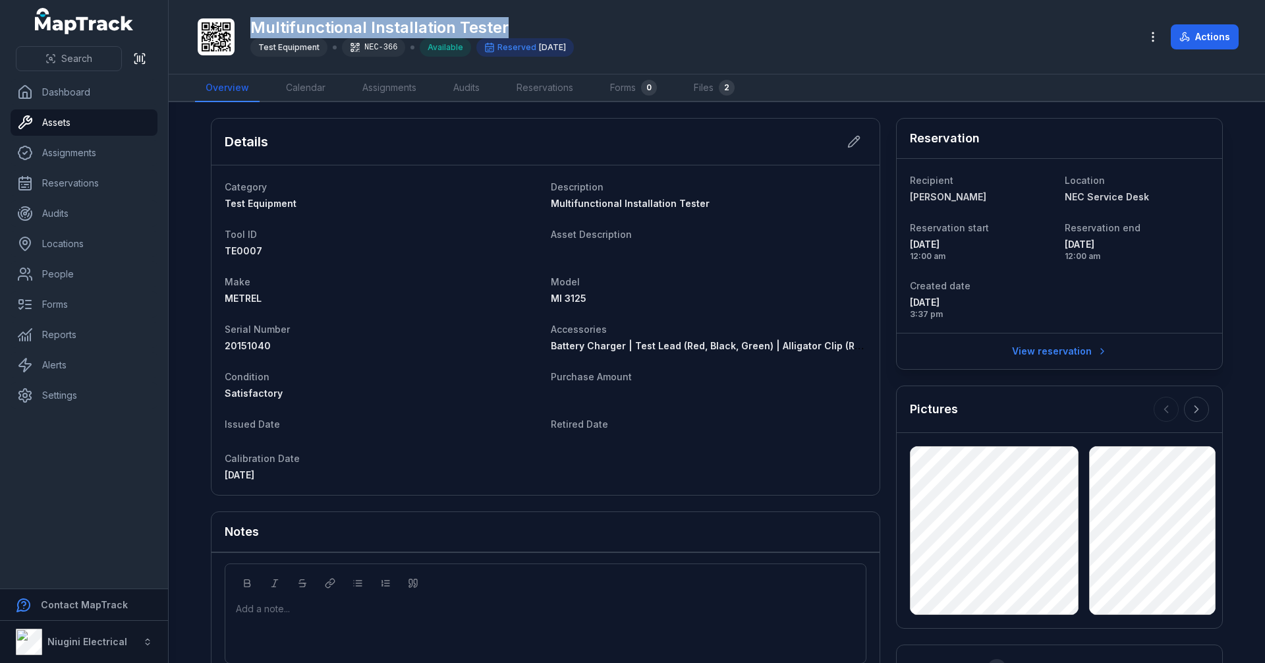
drag, startPoint x: 255, startPoint y: 28, endPoint x: 518, endPoint y: 30, distance: 262.9
click at [518, 30] on h1 "Multifunctional Installation Tester" at bounding box center [411, 27] width 323 height 21
copy h1 "Multifunctional Installation Tester"
